Goal: Task Accomplishment & Management: Manage account settings

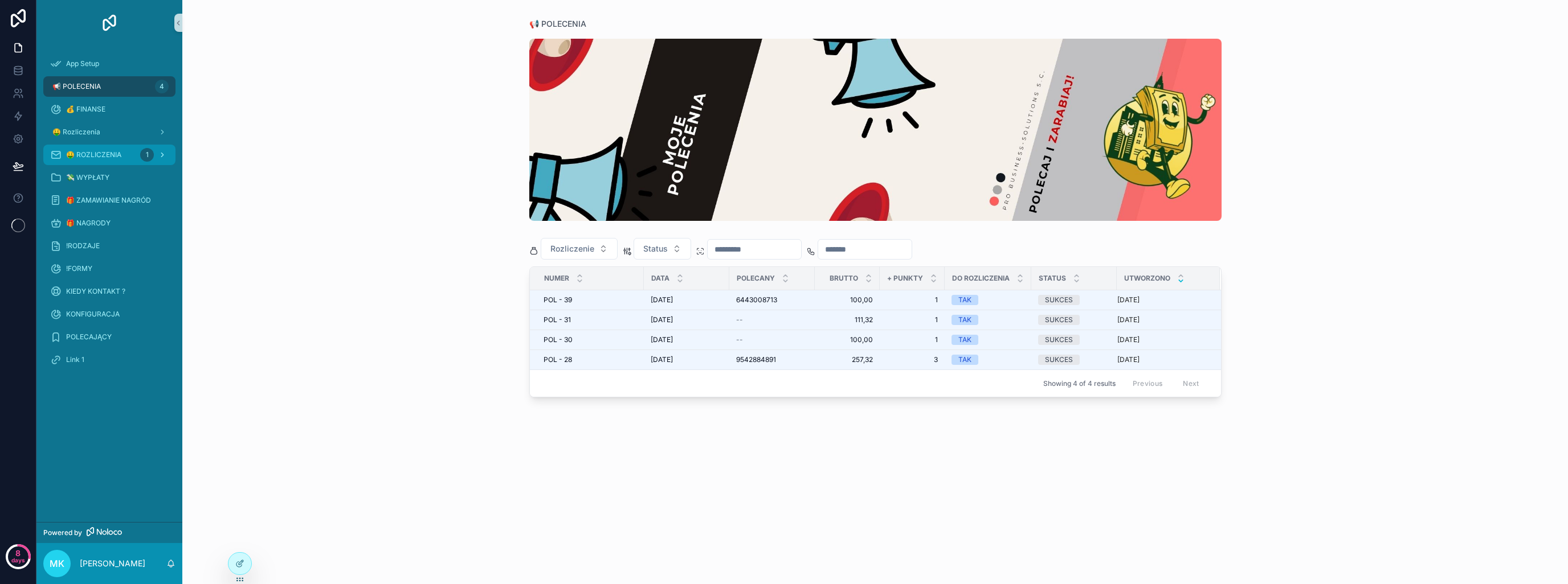
click at [111, 150] on span "🤑 ROZLICZENIA" at bounding box center [94, 155] width 55 height 9
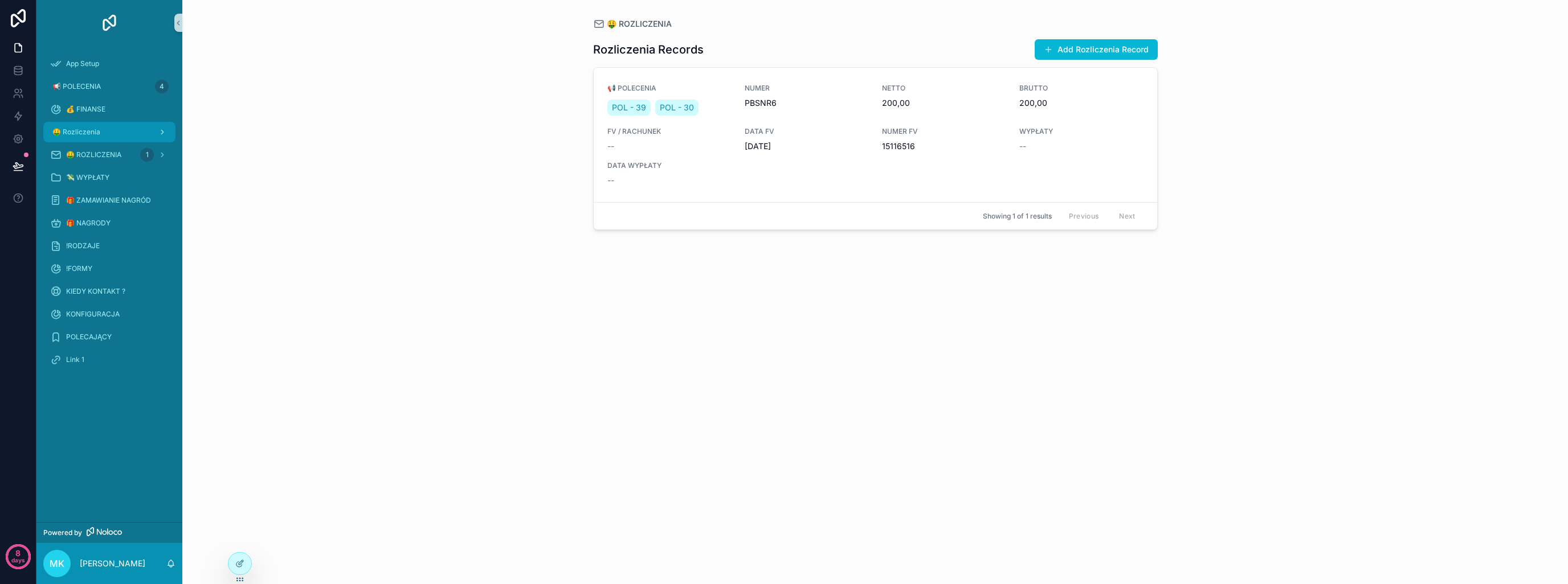
click at [89, 135] on span "🤑 Rozliczenia" at bounding box center [76, 132] width 48 height 9
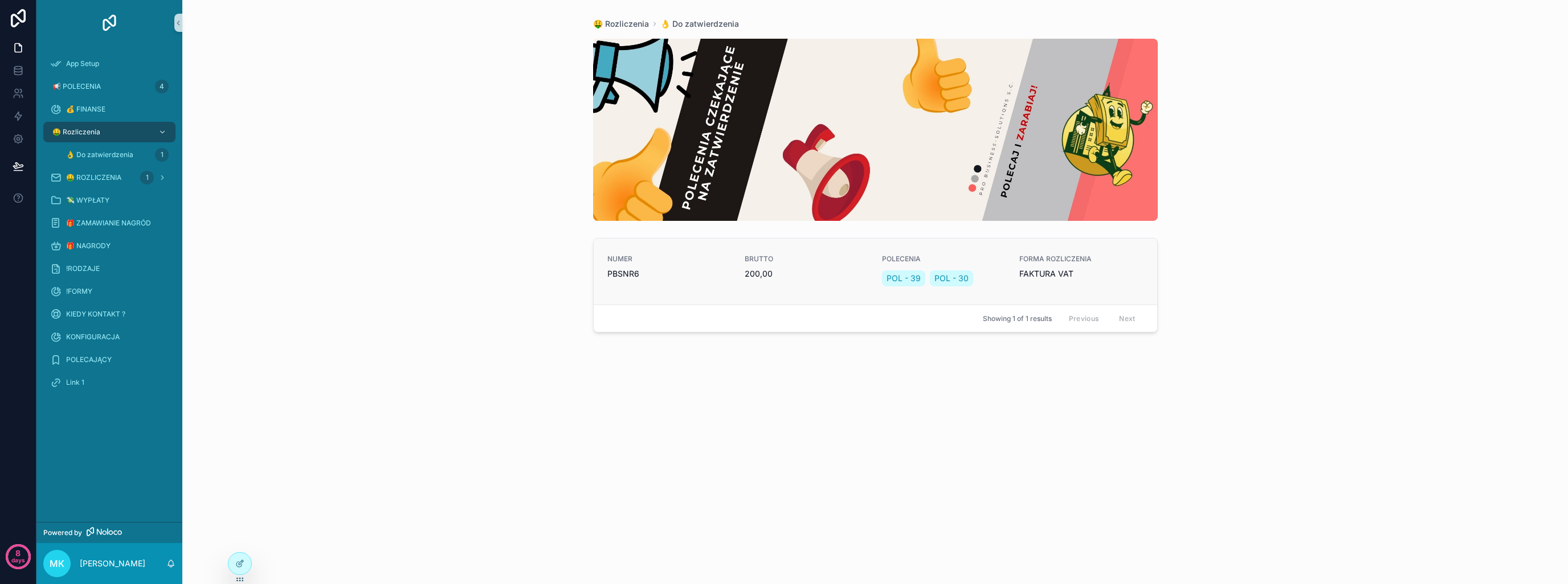
click at [1037, 271] on span "FAKTURA VAT" at bounding box center [1081, 274] width 124 height 12
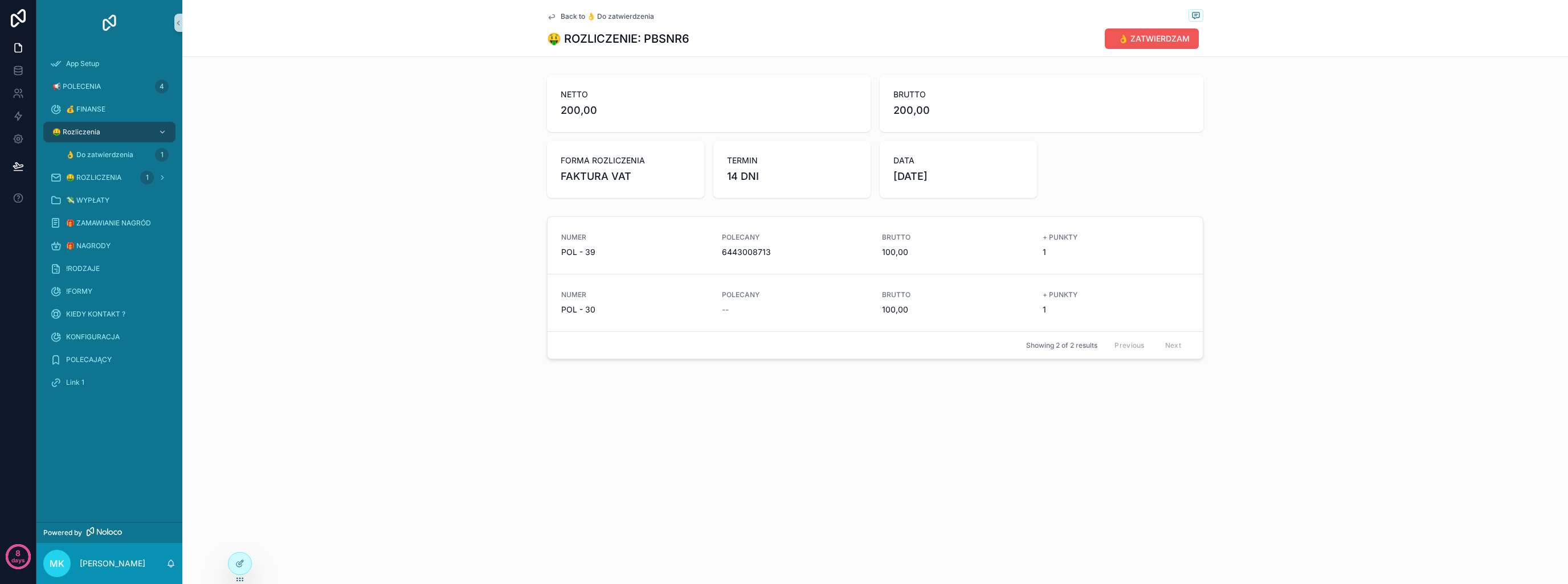
click at [1139, 33] on span "👌 ZATWIERDZAM" at bounding box center [1153, 38] width 71 height 12
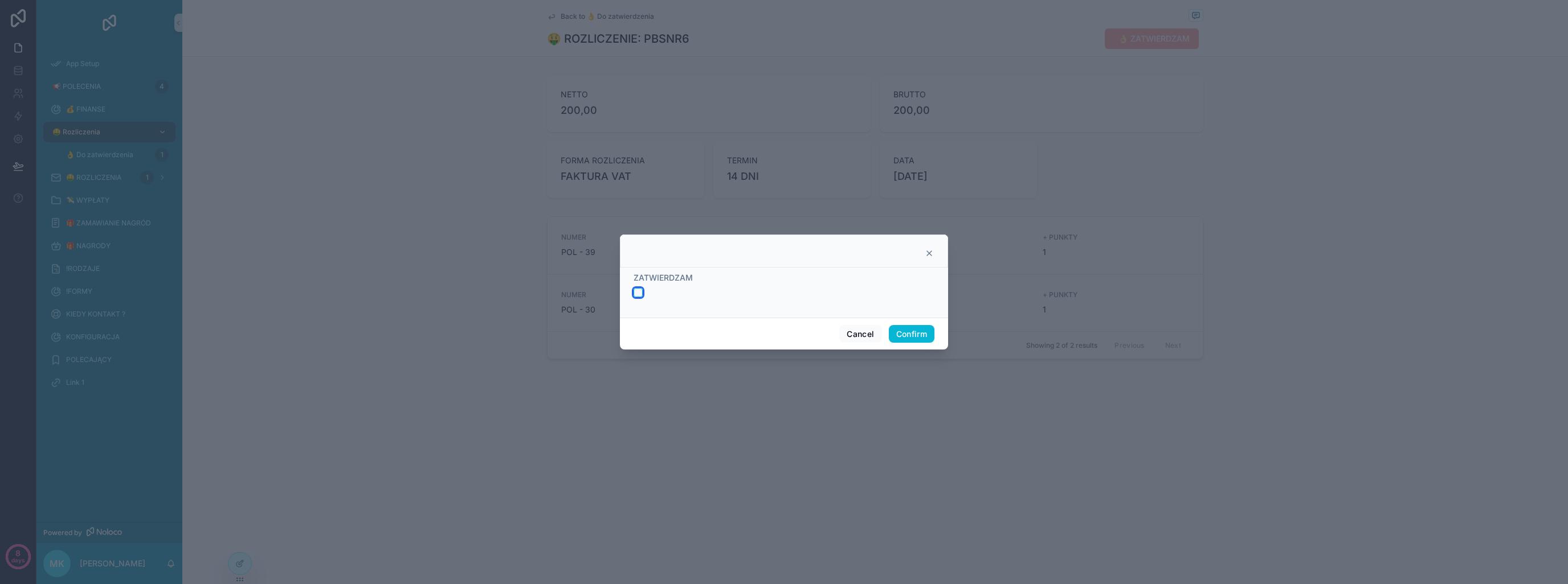
click at [639, 289] on button "button" at bounding box center [638, 293] width 9 height 9
click at [909, 335] on button "Confirm" at bounding box center [911, 334] width 46 height 18
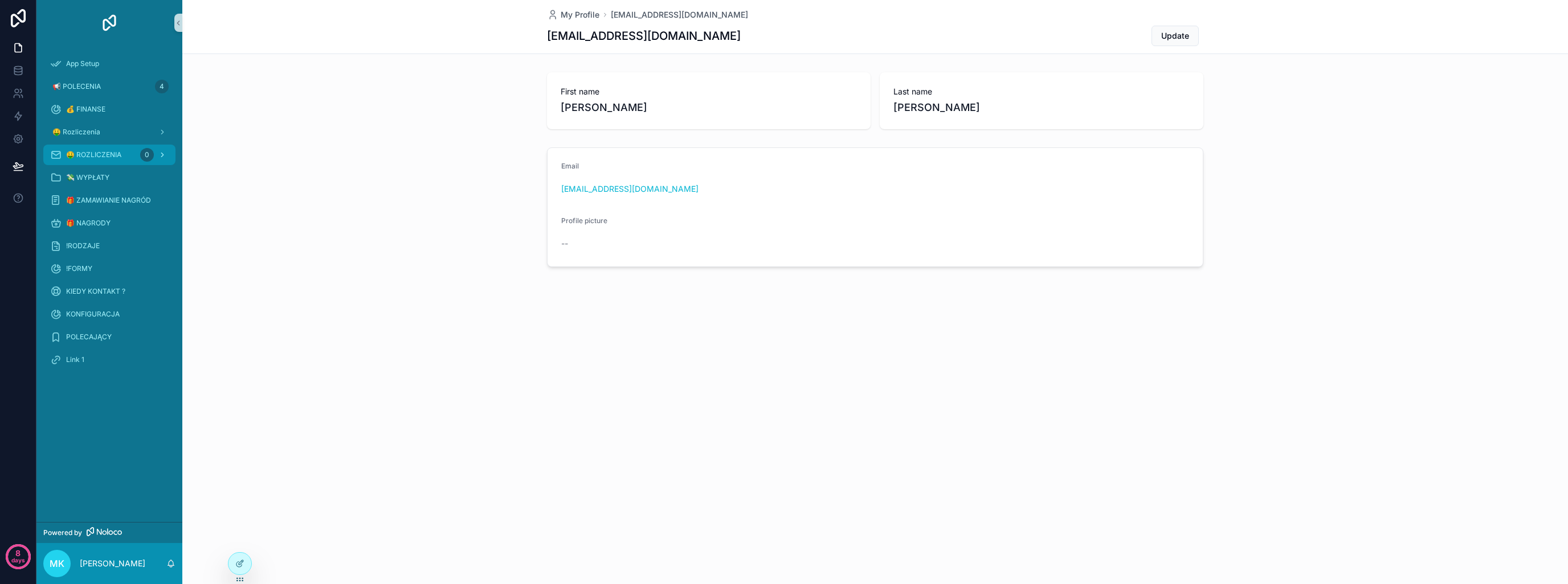
click at [111, 155] on span "🤑 ROZLICZENIA" at bounding box center [94, 155] width 55 height 9
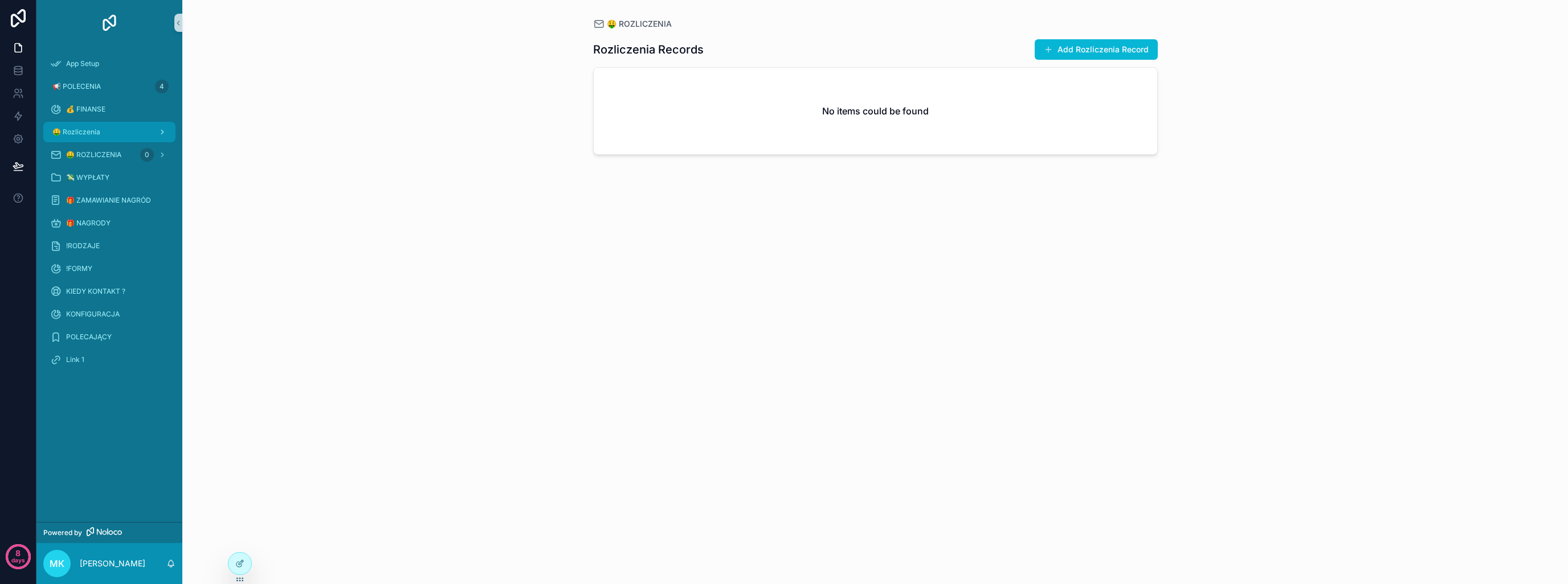
click at [107, 139] on div "🤑 Rozliczenia" at bounding box center [109, 132] width 119 height 18
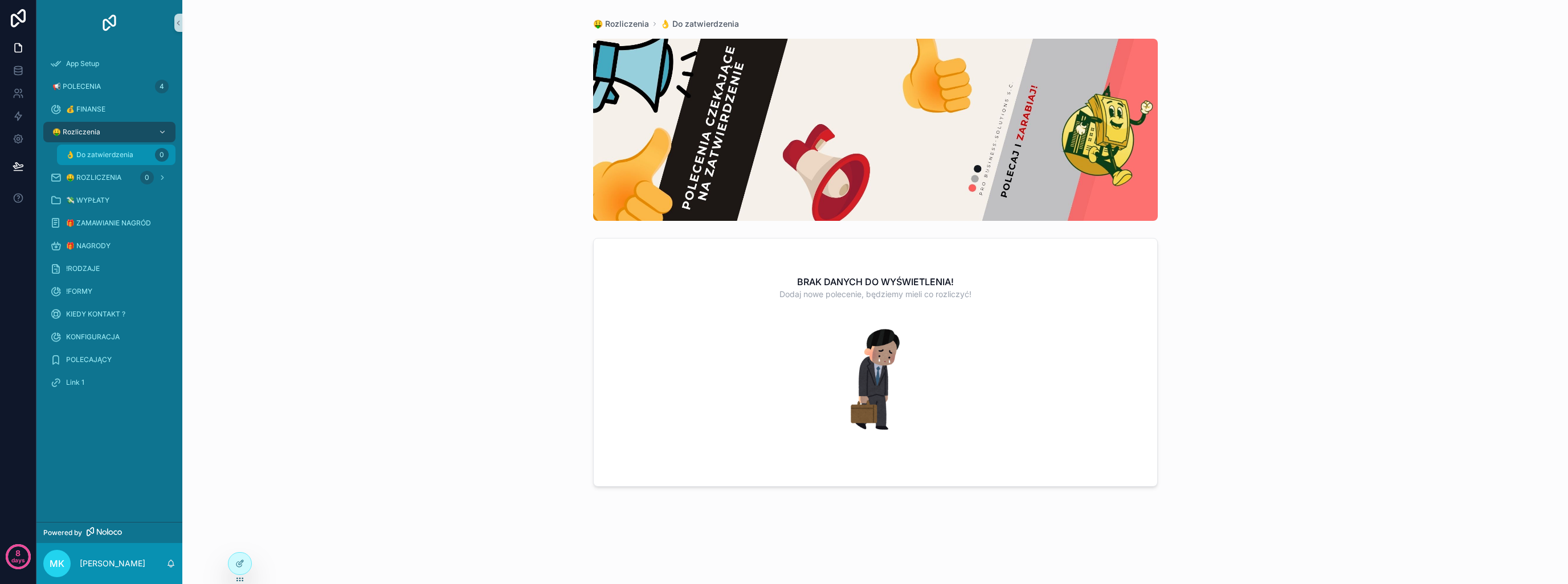
click at [110, 150] on span "👌 Do zatwierdzenia" at bounding box center [100, 155] width 67 height 9
click at [121, 127] on div "🤑 Rozliczenia" at bounding box center [109, 132] width 119 height 18
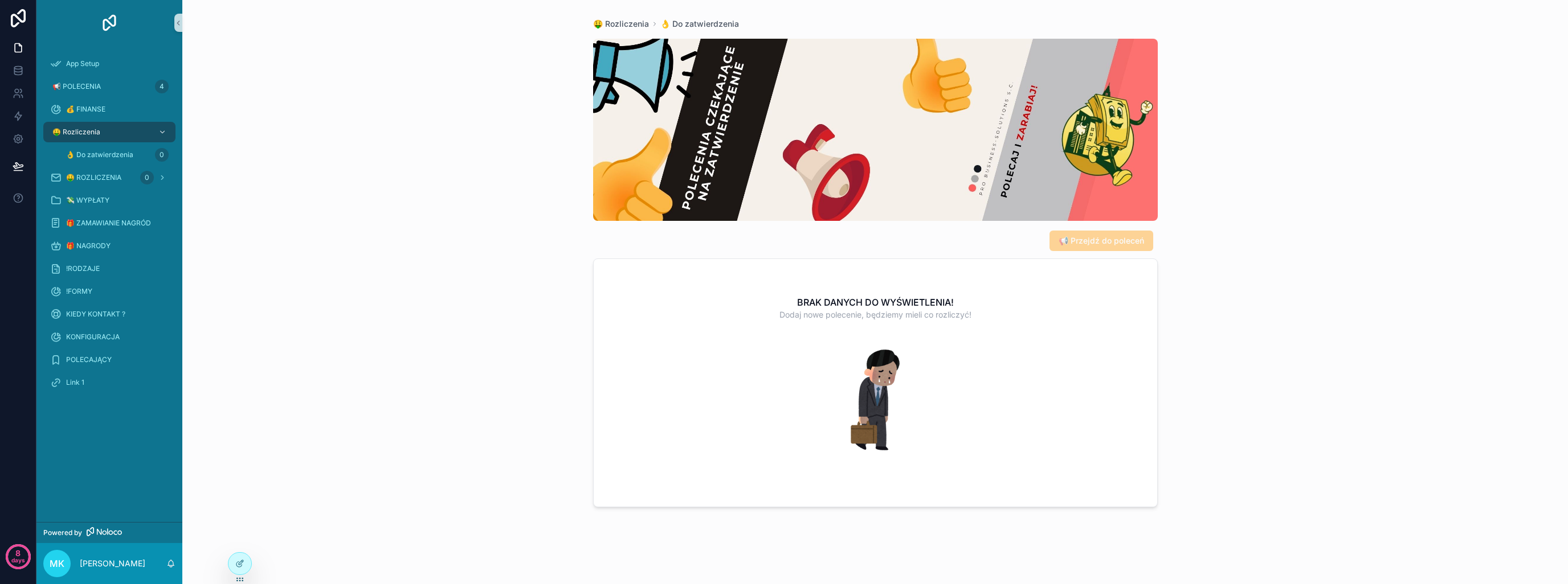
click at [1109, 244] on span "📢 Przejdź do poleceń" at bounding box center [1101, 241] width 103 height 21
click at [1127, 235] on span "📢 Przejdź do poleceń" at bounding box center [1101, 241] width 103 height 21
click at [1127, 238] on span "📢 Przejdź do poleceń" at bounding box center [1101, 241] width 103 height 21
click at [1102, 245] on span "📢 Przejdź do poleceń" at bounding box center [1101, 241] width 103 height 21
click at [1097, 238] on span "📢 Przejdź do poleceń" at bounding box center [1101, 241] width 85 height 12
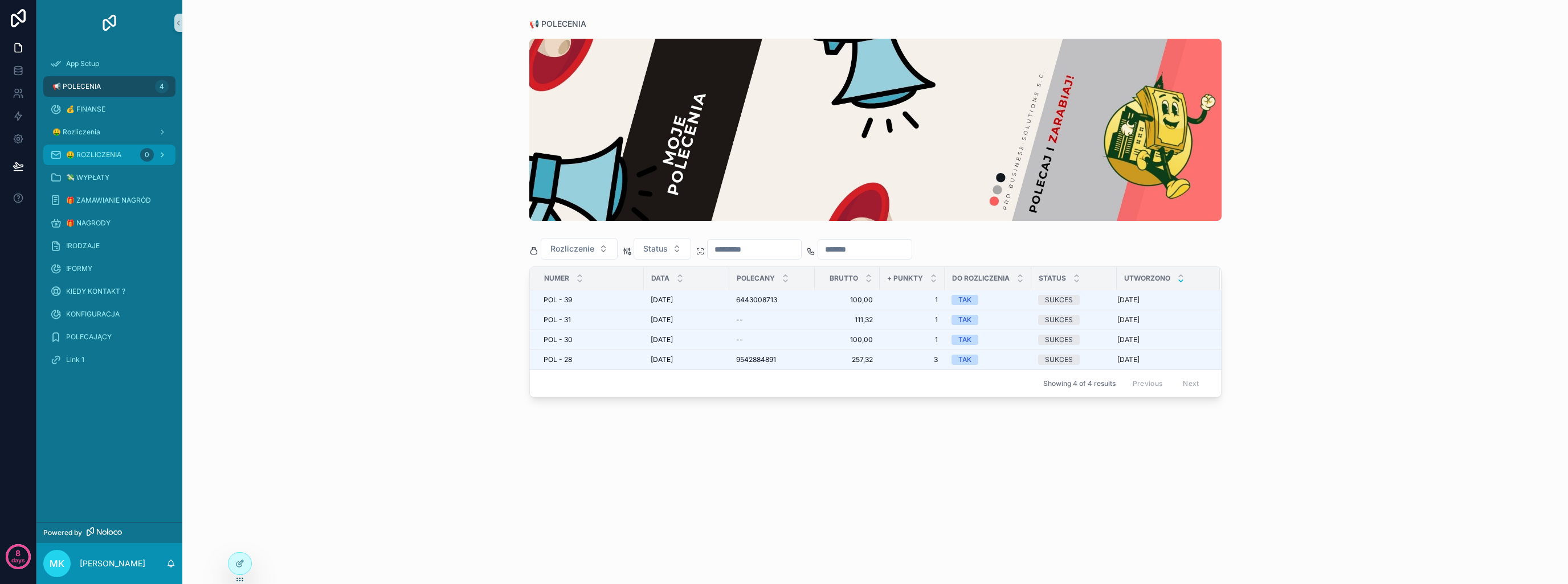
click at [103, 153] on span "🤑 ROZLICZENIA" at bounding box center [94, 155] width 55 height 9
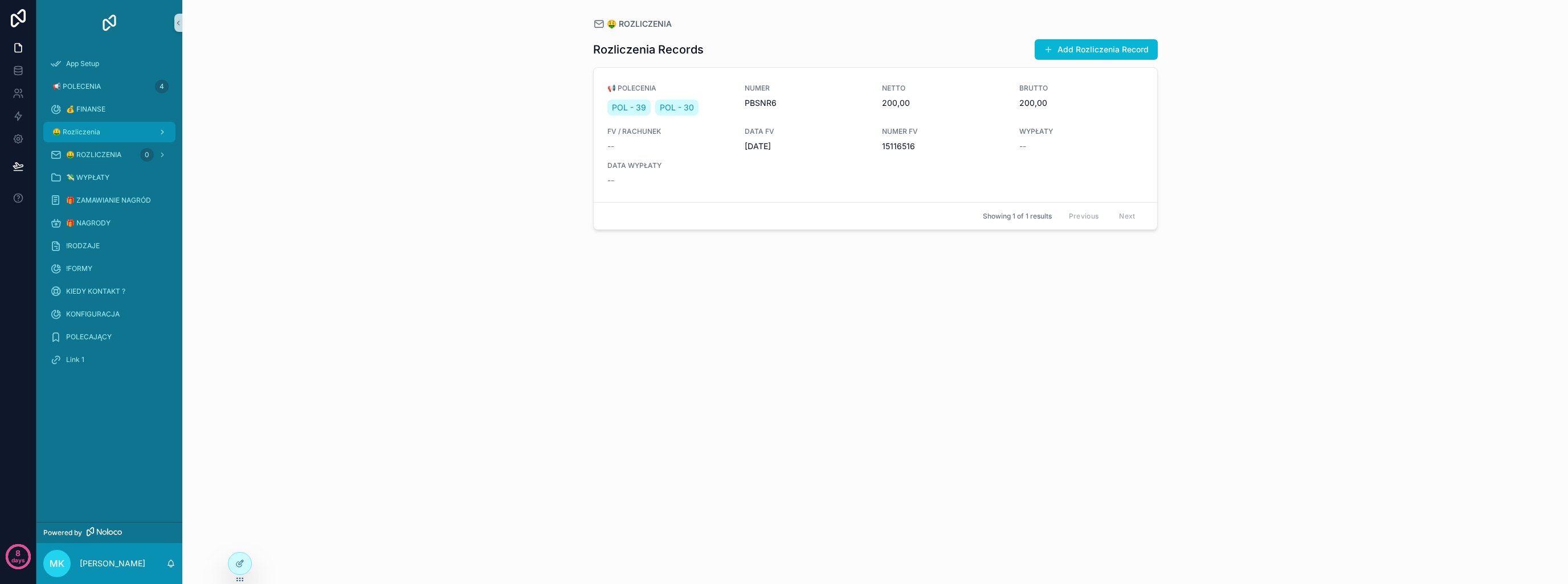
click at [102, 130] on div "🤑 Rozliczenia" at bounding box center [109, 132] width 119 height 18
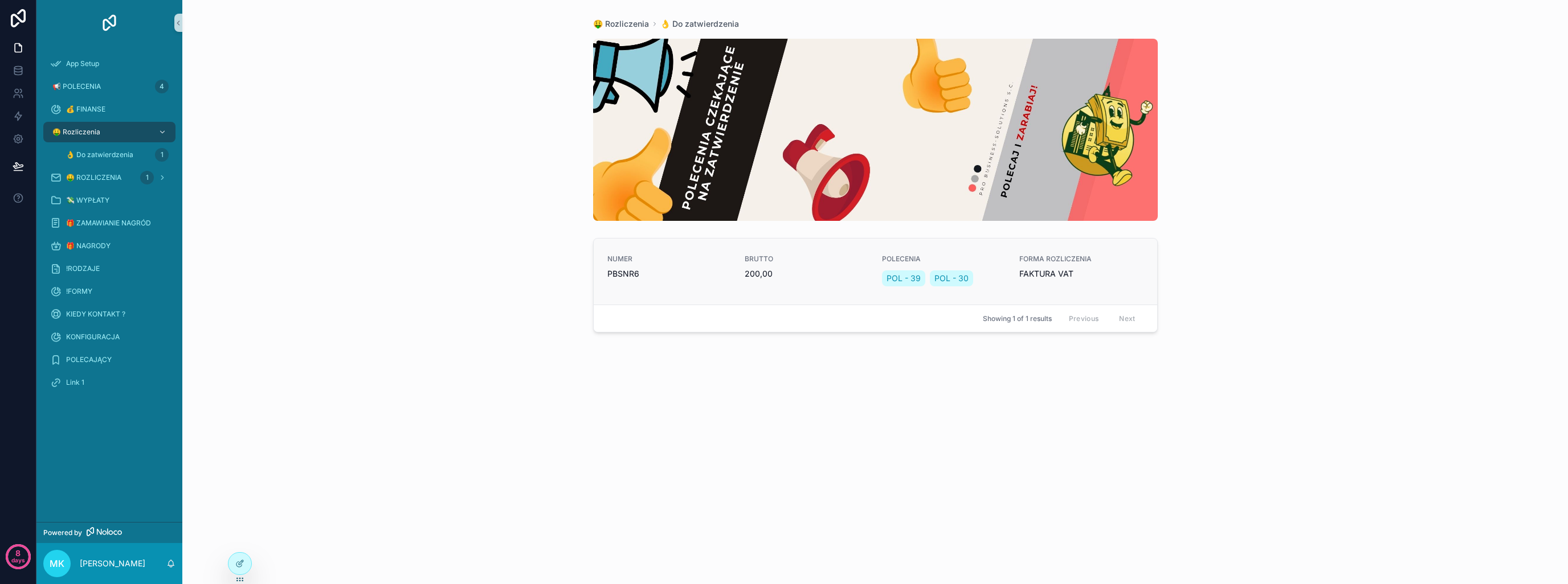
click at [699, 273] on span "PBSNR6" at bounding box center [669, 274] width 124 height 12
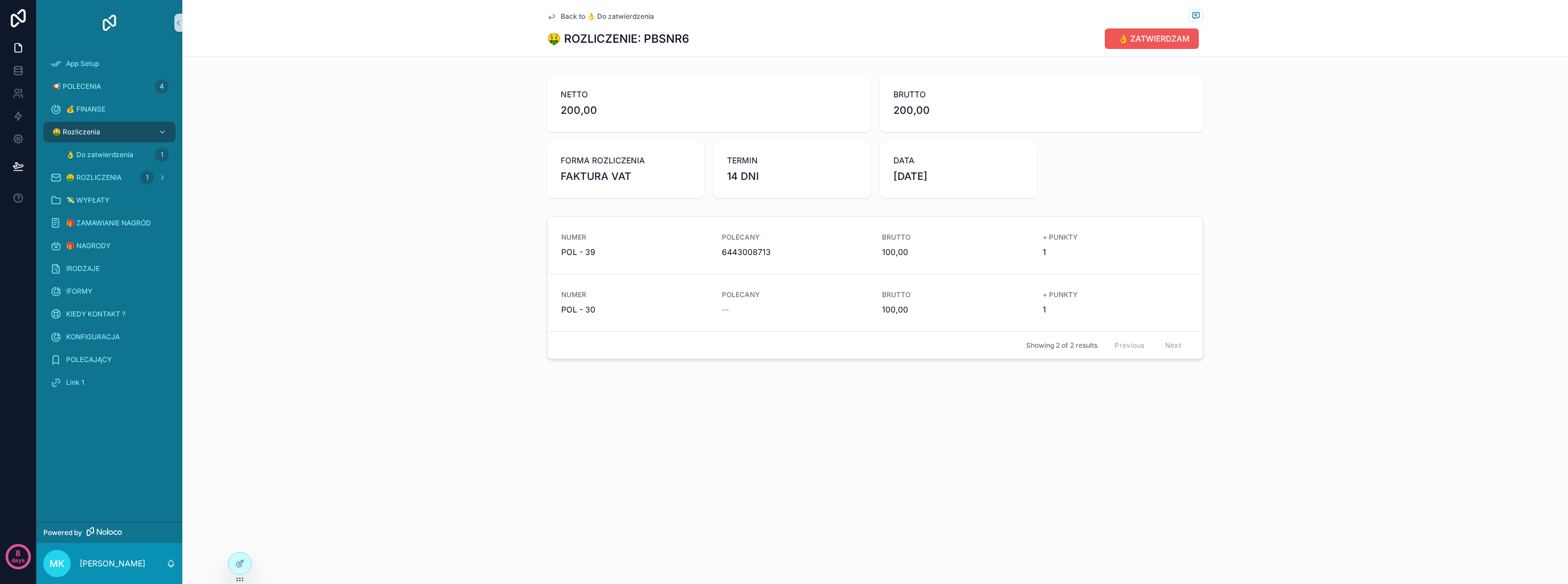
click at [1165, 34] on span "👌 ZATWIERDZAM" at bounding box center [1153, 38] width 71 height 12
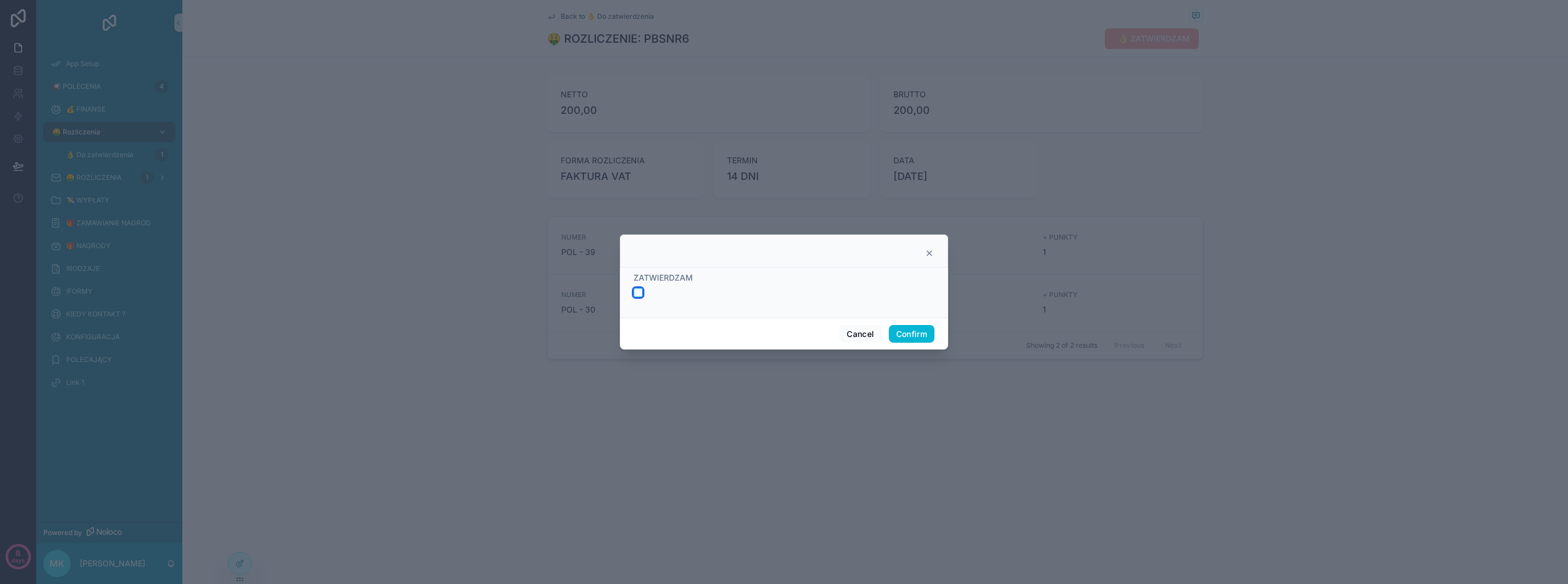
click at [634, 292] on button "button" at bounding box center [638, 293] width 9 height 9
click at [913, 335] on button "Confirm" at bounding box center [911, 334] width 46 height 18
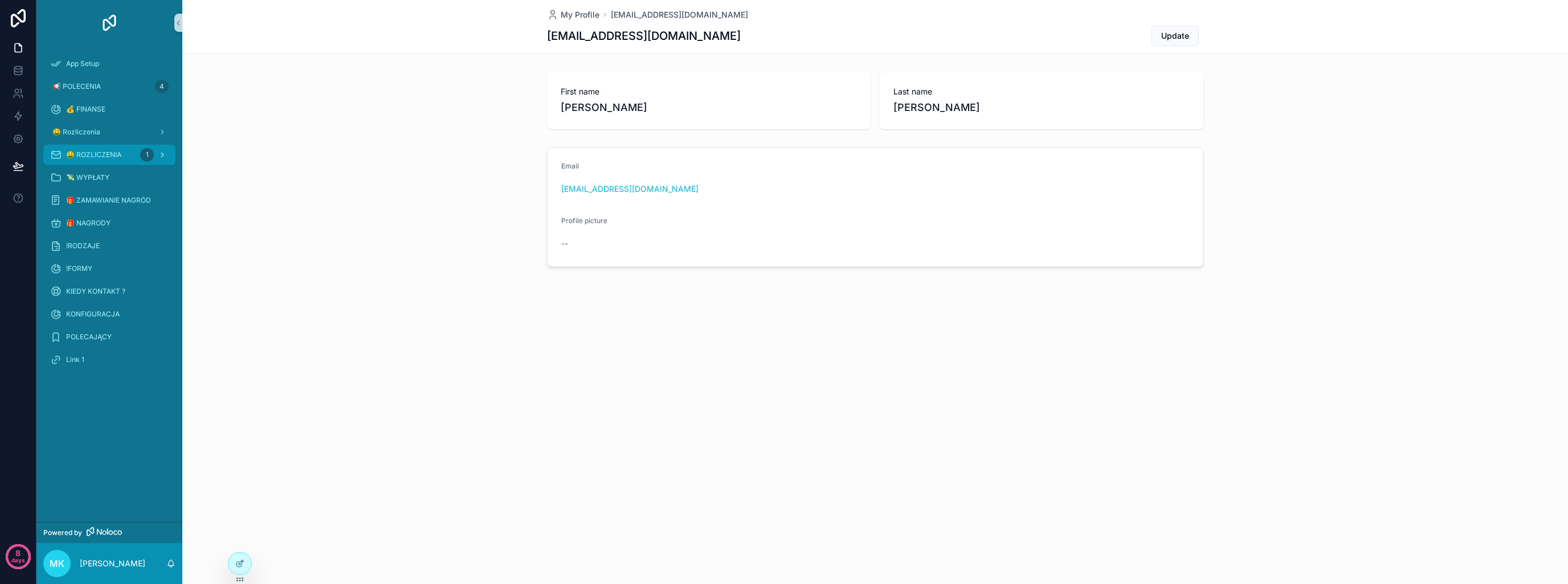
click at [94, 153] on span "🤑 ROZLICZENIA" at bounding box center [94, 155] width 55 height 9
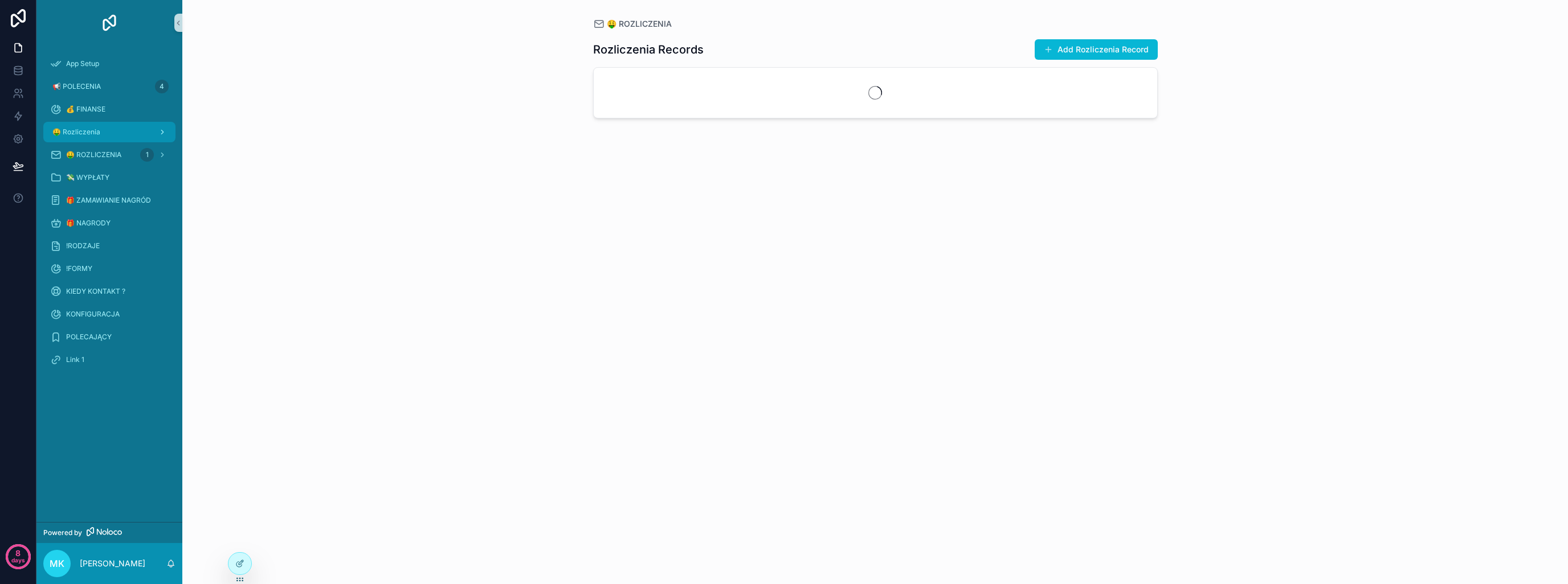
click at [75, 133] on span "🤑 Rozliczenia" at bounding box center [76, 132] width 48 height 9
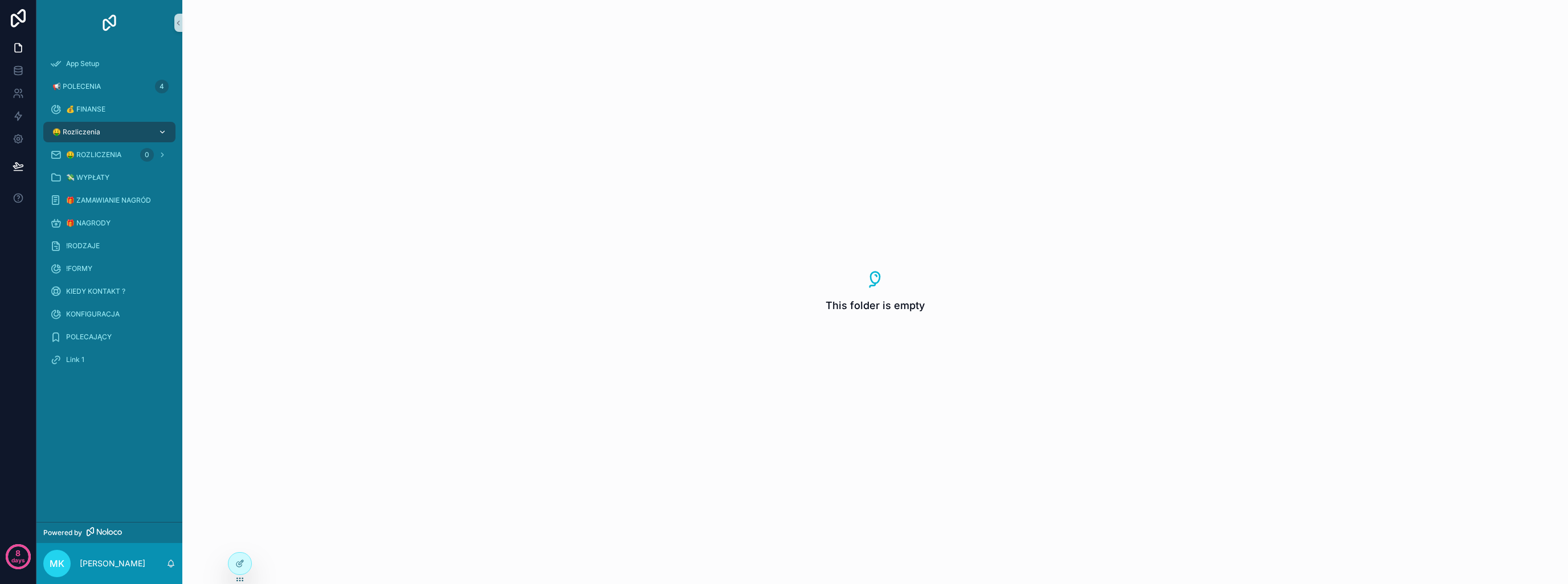
click at [130, 129] on div "🤑 Rozliczenia" at bounding box center [109, 132] width 119 height 18
click at [159, 134] on icon "scrollable content" at bounding box center [162, 132] width 8 height 8
click at [168, 130] on div "scrollable content" at bounding box center [161, 132] width 15 height 18
click at [162, 132] on icon "scrollable content" at bounding box center [162, 132] width 8 height 8
click at [101, 133] on div "🤑 Rozliczenia" at bounding box center [109, 132] width 119 height 18
